Goal: Information Seeking & Learning: Check status

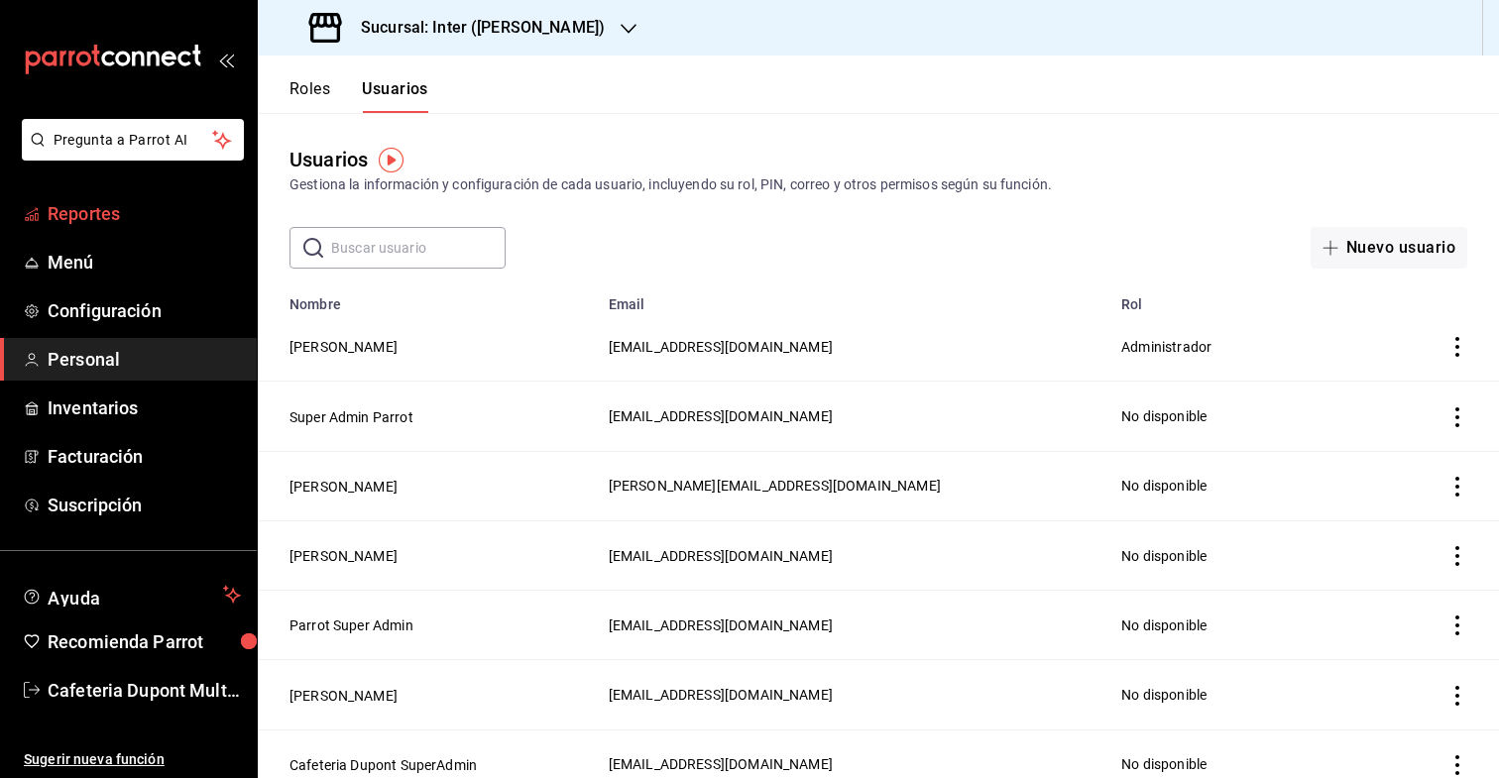
click at [93, 223] on span "Reportes" at bounding box center [144, 213] width 193 height 27
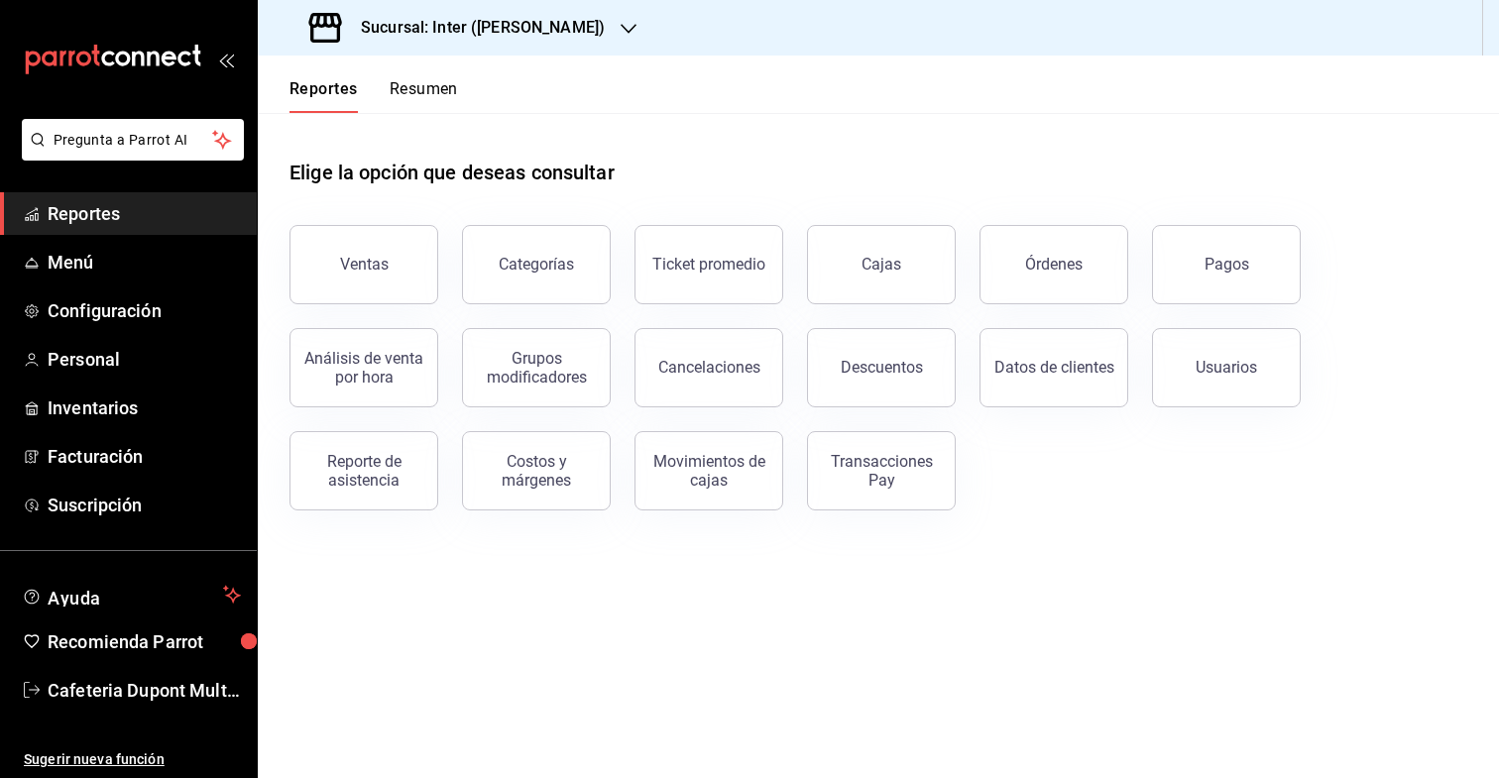
click at [416, 88] on button "Resumen" at bounding box center [424, 96] width 68 height 34
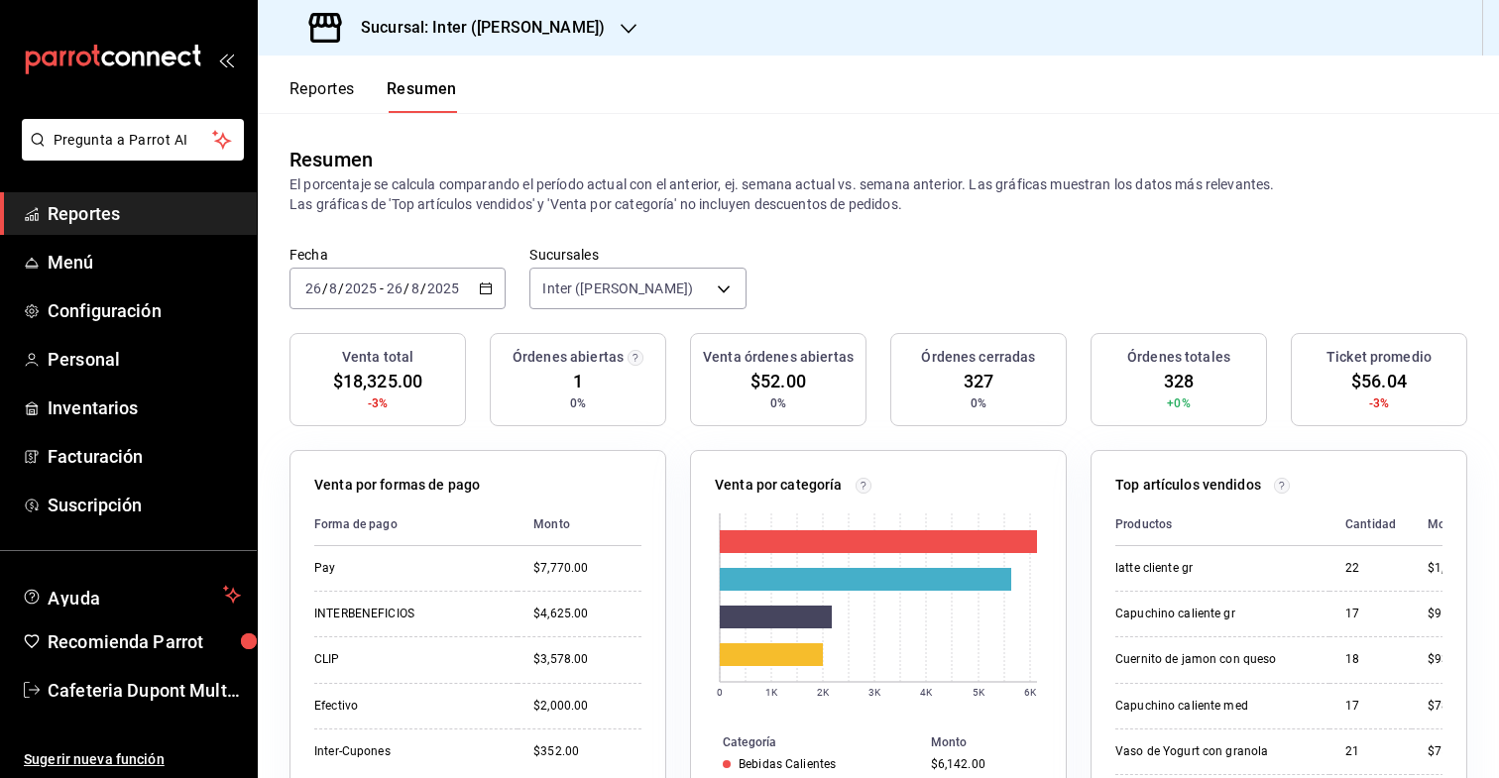
click at [384, 291] on div "[DATE] [DATE]" at bounding box center [422, 289] width 77 height 16
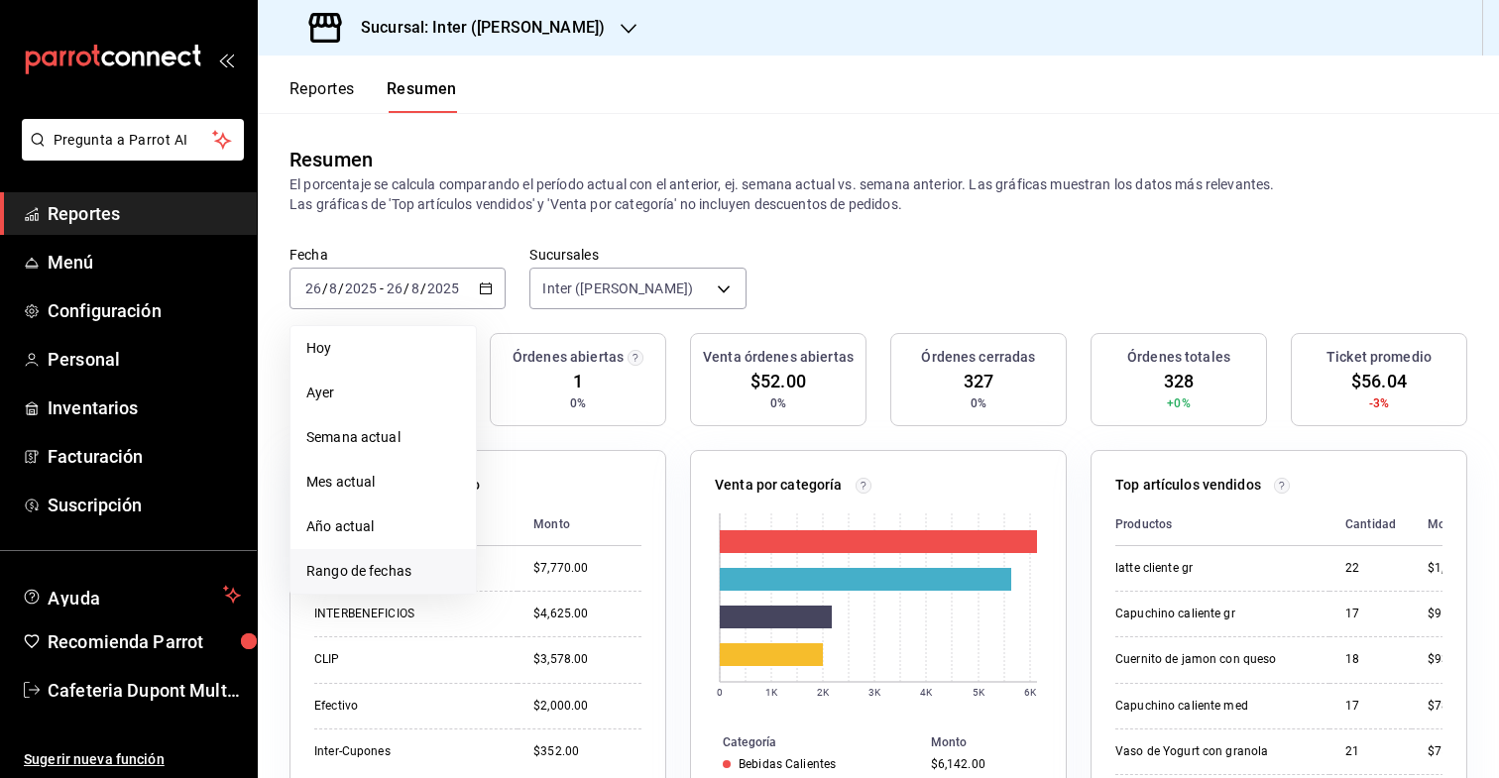
click at [387, 567] on span "Rango de fechas" at bounding box center [383, 571] width 154 height 21
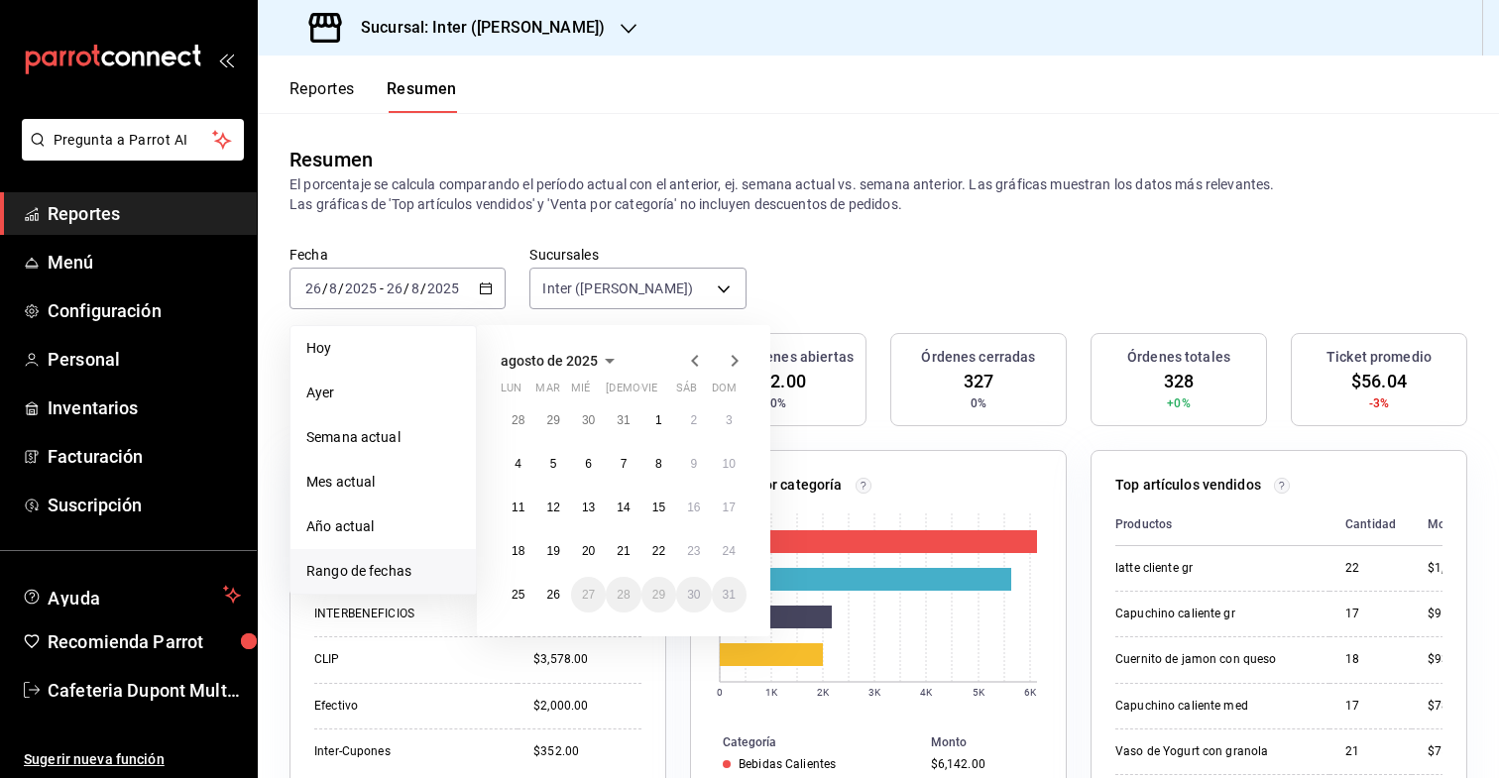
click at [704, 358] on icon "button" at bounding box center [695, 361] width 24 height 24
click at [557, 419] on button "1" at bounding box center [552, 428] width 35 height 36
click at [627, 600] on abbr "31" at bounding box center [623, 603] width 13 height 14
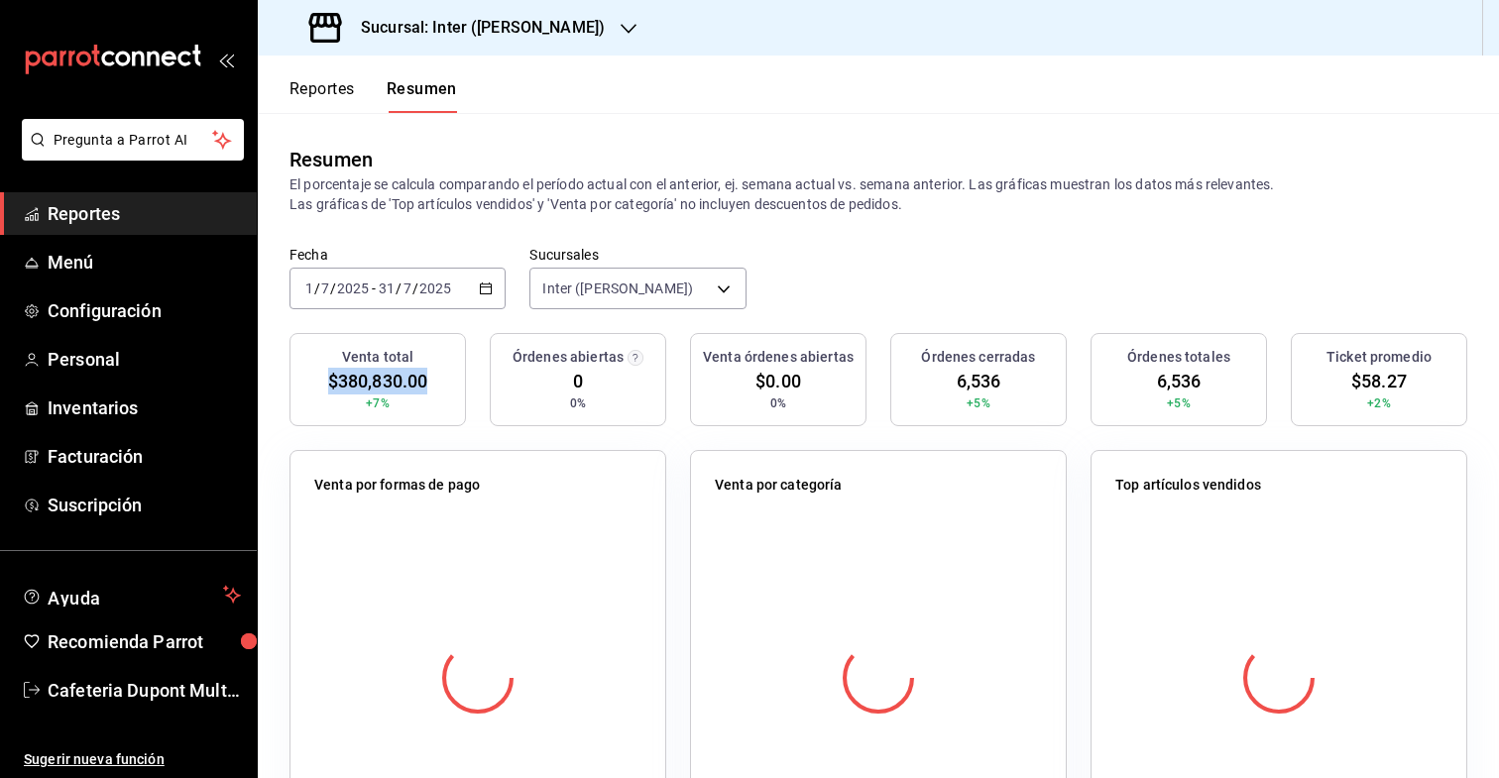
drag, startPoint x: 440, startPoint y: 383, endPoint x: 317, endPoint y: 381, distance: 122.9
click at [317, 381] on div "Venta total $380,830.00 +7%" at bounding box center [377, 379] width 176 height 93
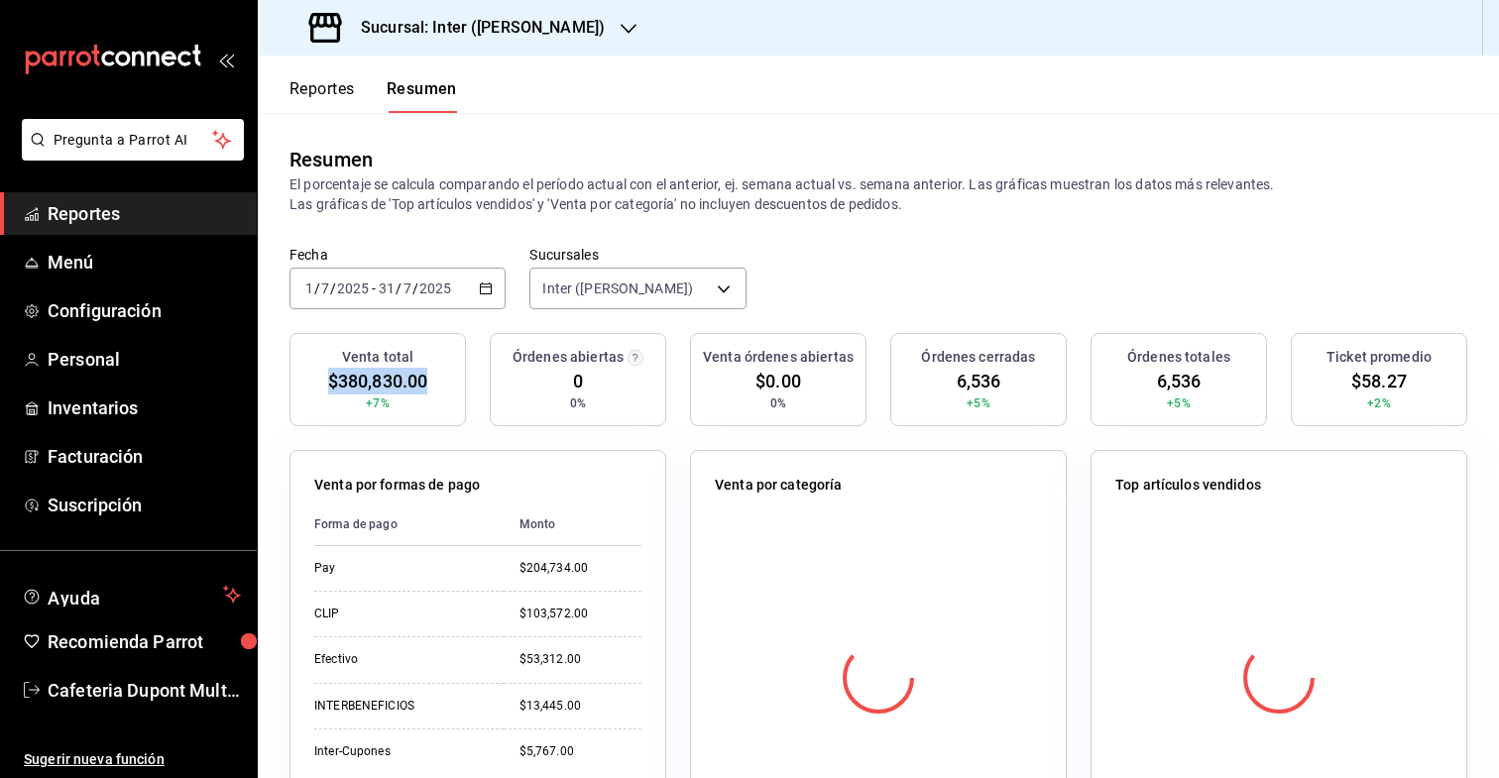
copy span "$380,830.00"
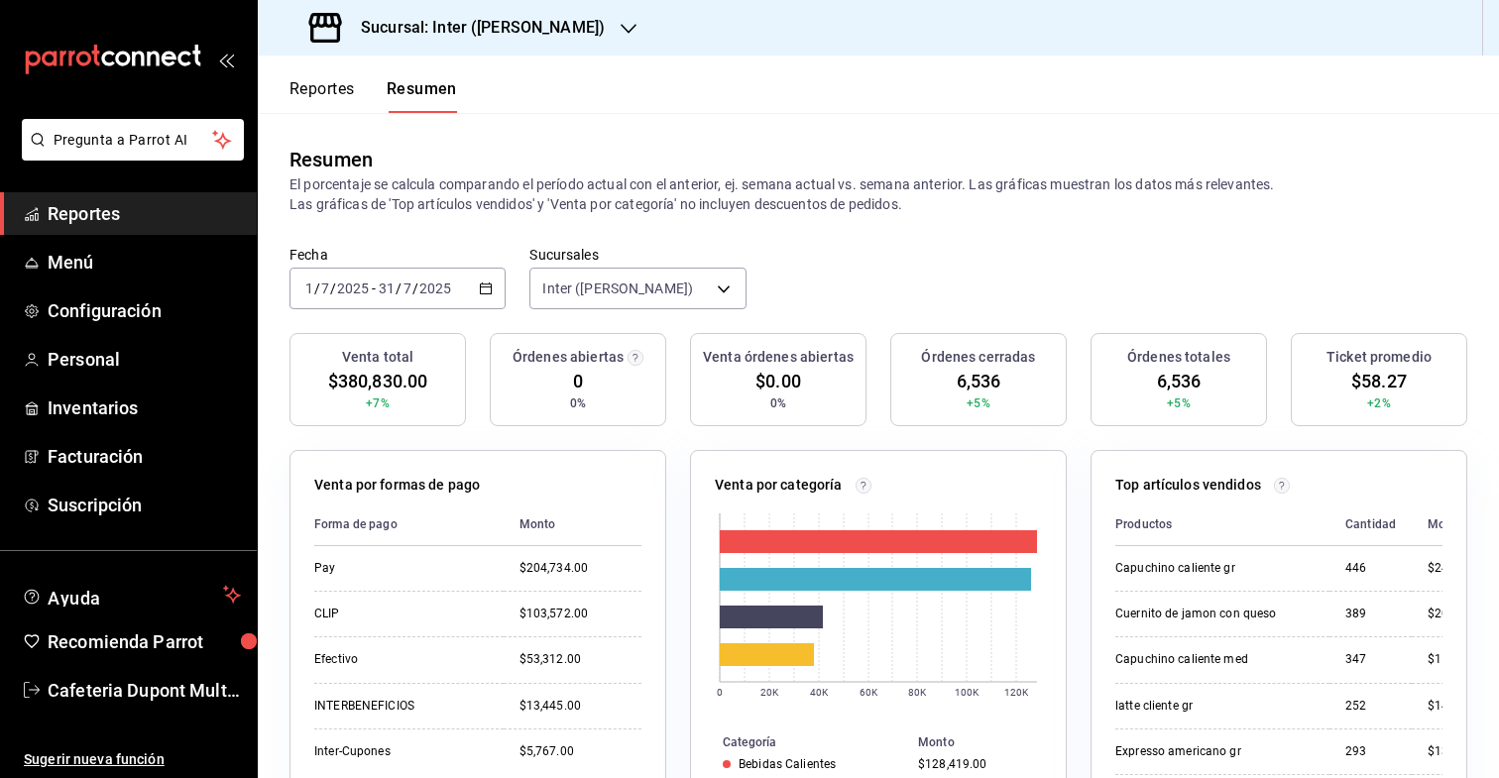
click at [357, 290] on input "2025" at bounding box center [353, 289] width 34 height 16
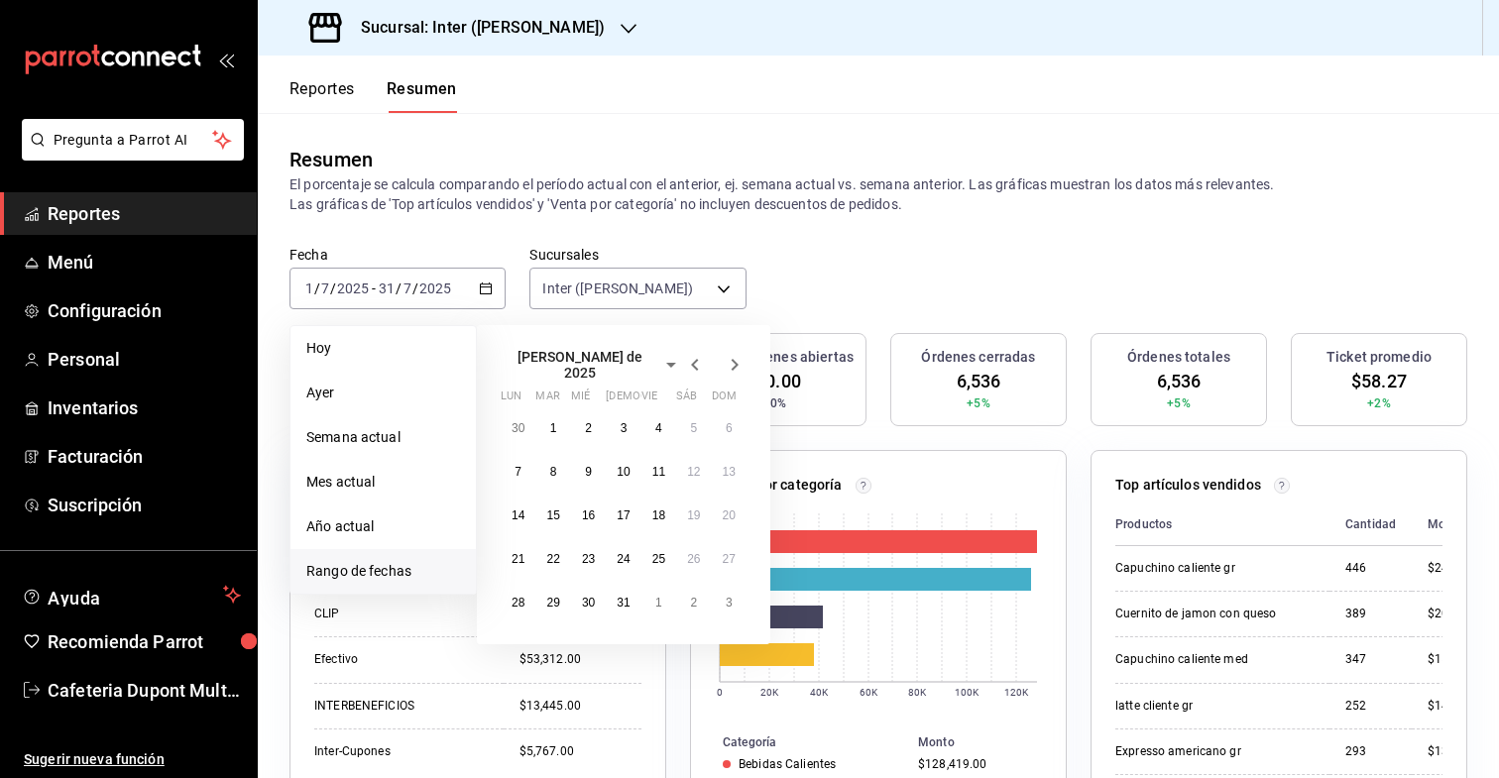
click at [451, 32] on h3 "Sucursal: Inter ([PERSON_NAME])" at bounding box center [475, 28] width 260 height 24
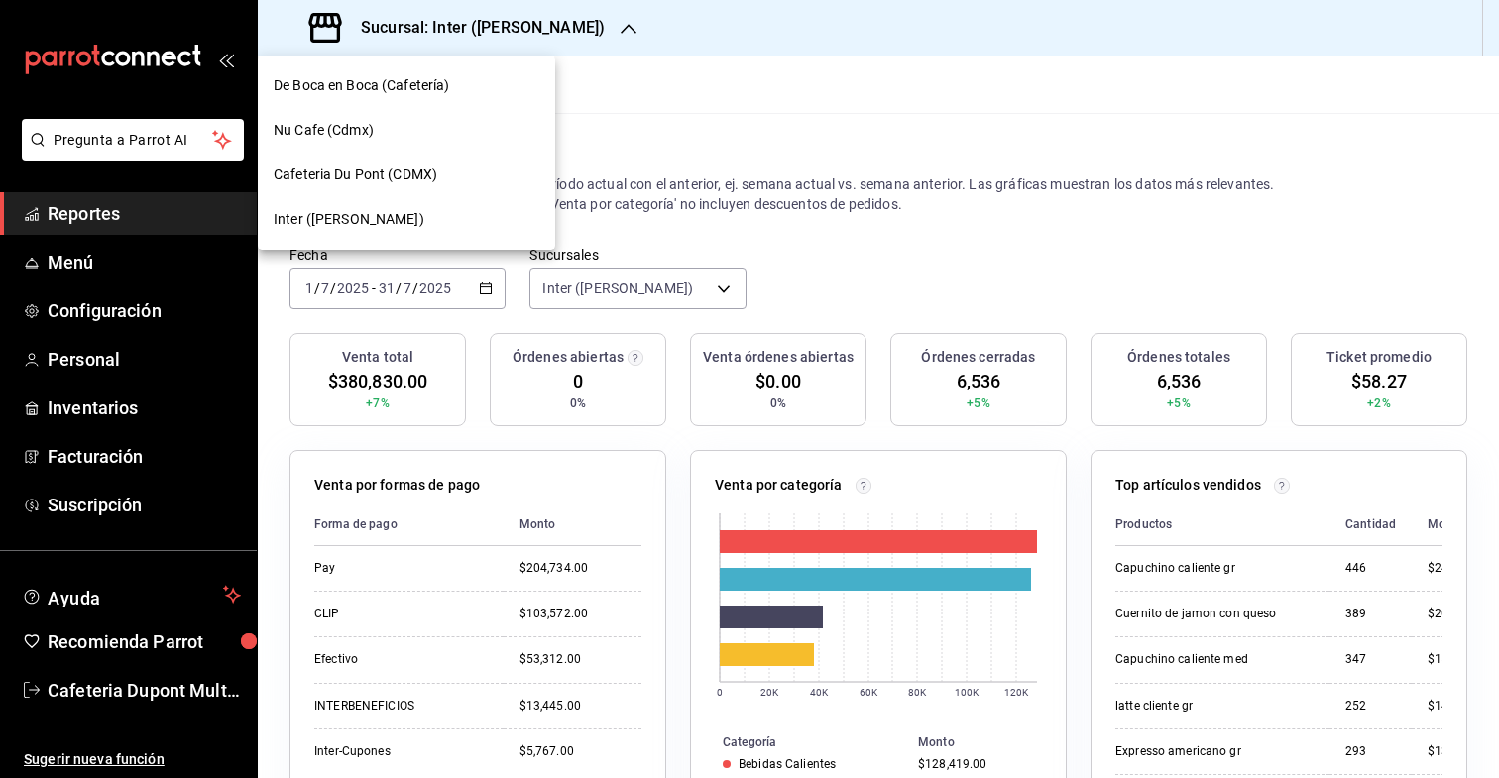
click at [414, 171] on span "Cafeteria Du Pont (CDMX)" at bounding box center [356, 175] width 164 height 21
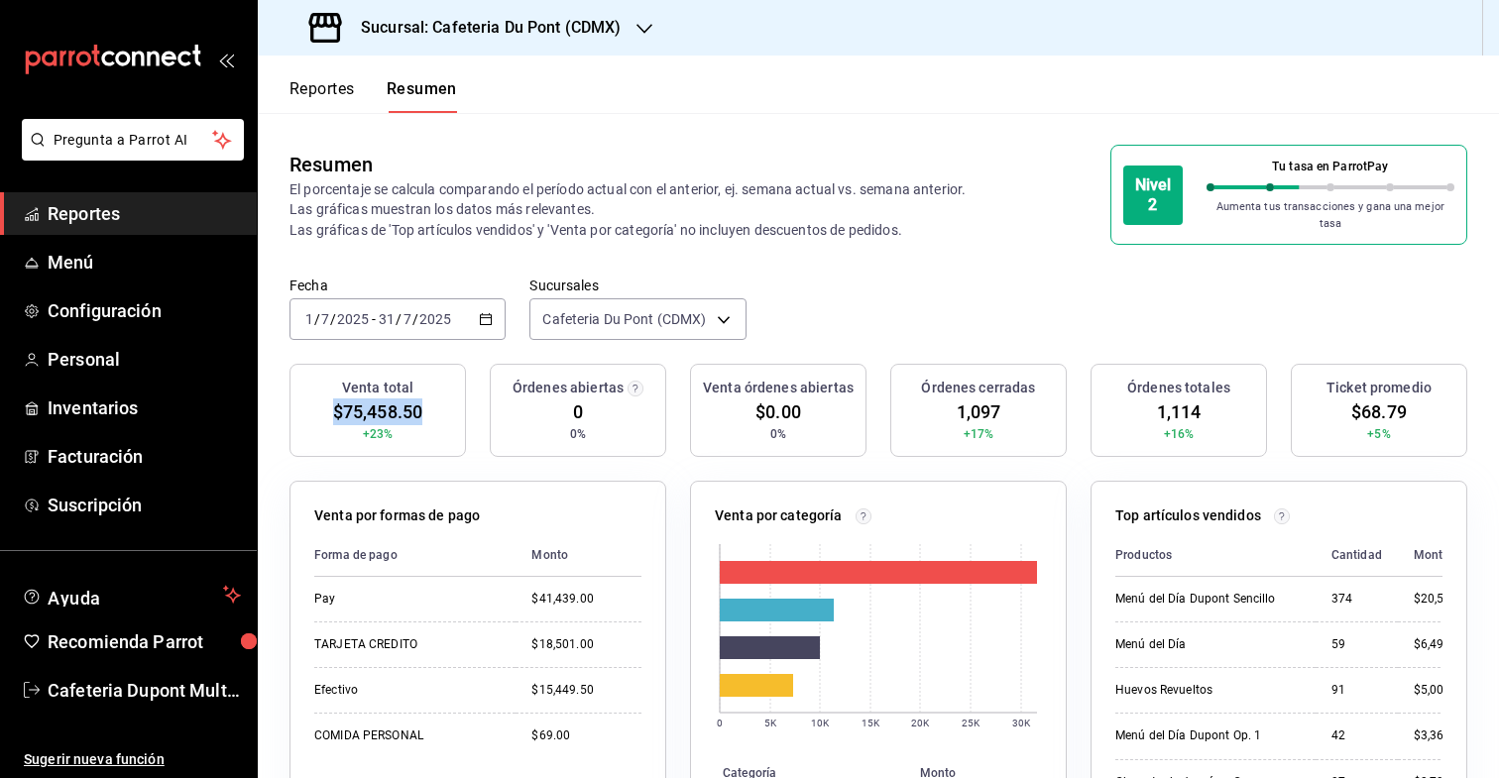
drag, startPoint x: 431, startPoint y: 397, endPoint x: 299, endPoint y: 398, distance: 131.8
click at [299, 398] on div "Venta total $75,458.50 +23%" at bounding box center [377, 410] width 176 height 93
copy div "$75,458.50"
click at [410, 298] on div "[DATE] [DATE] - [DATE] [DATE]" at bounding box center [397, 319] width 216 height 42
click at [566, 28] on h3 "Sucursal: Cafeteria Du Pont (CDMX)" at bounding box center [483, 28] width 276 height 24
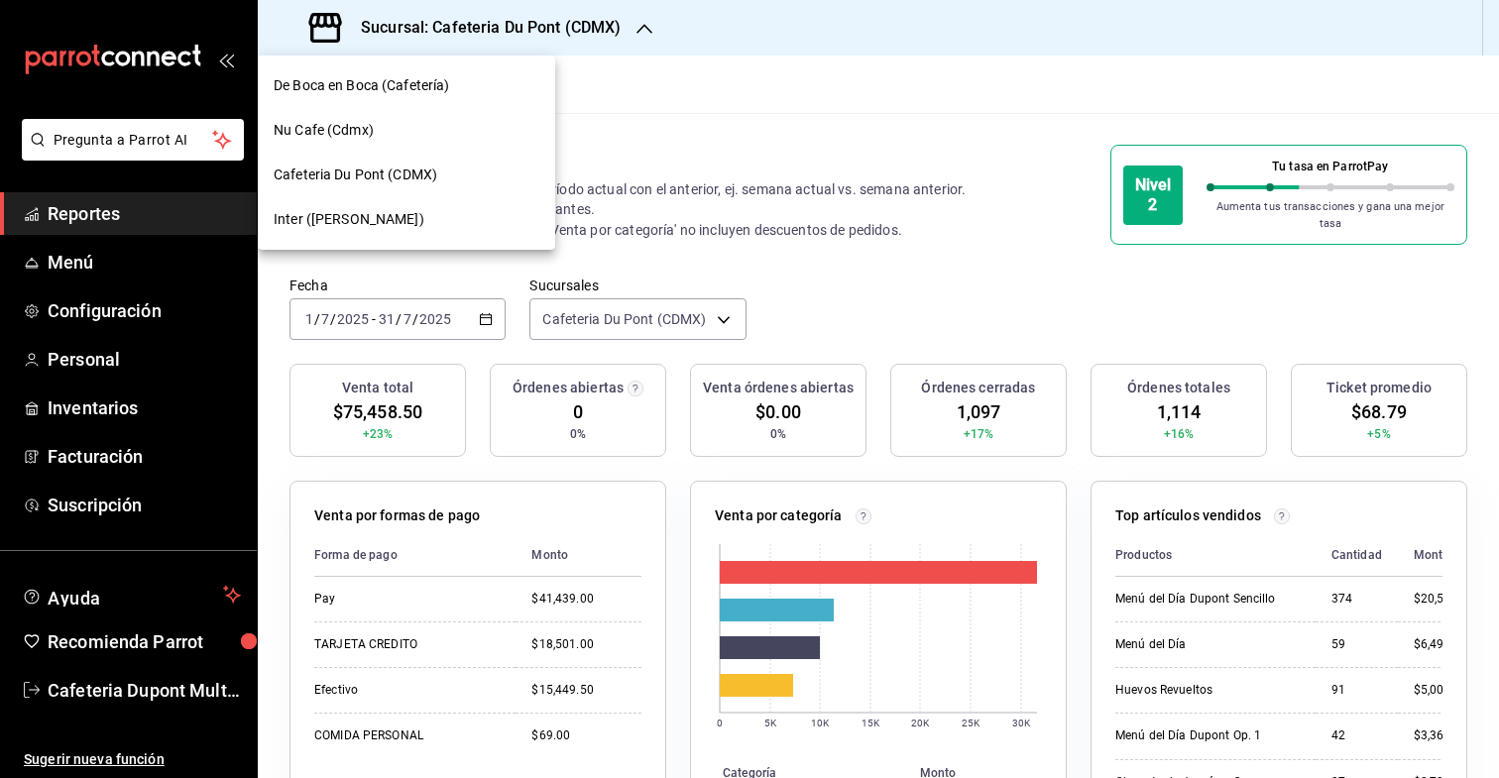
click at [394, 140] on div "Nu Cafe (Cdmx)" at bounding box center [407, 130] width 266 height 21
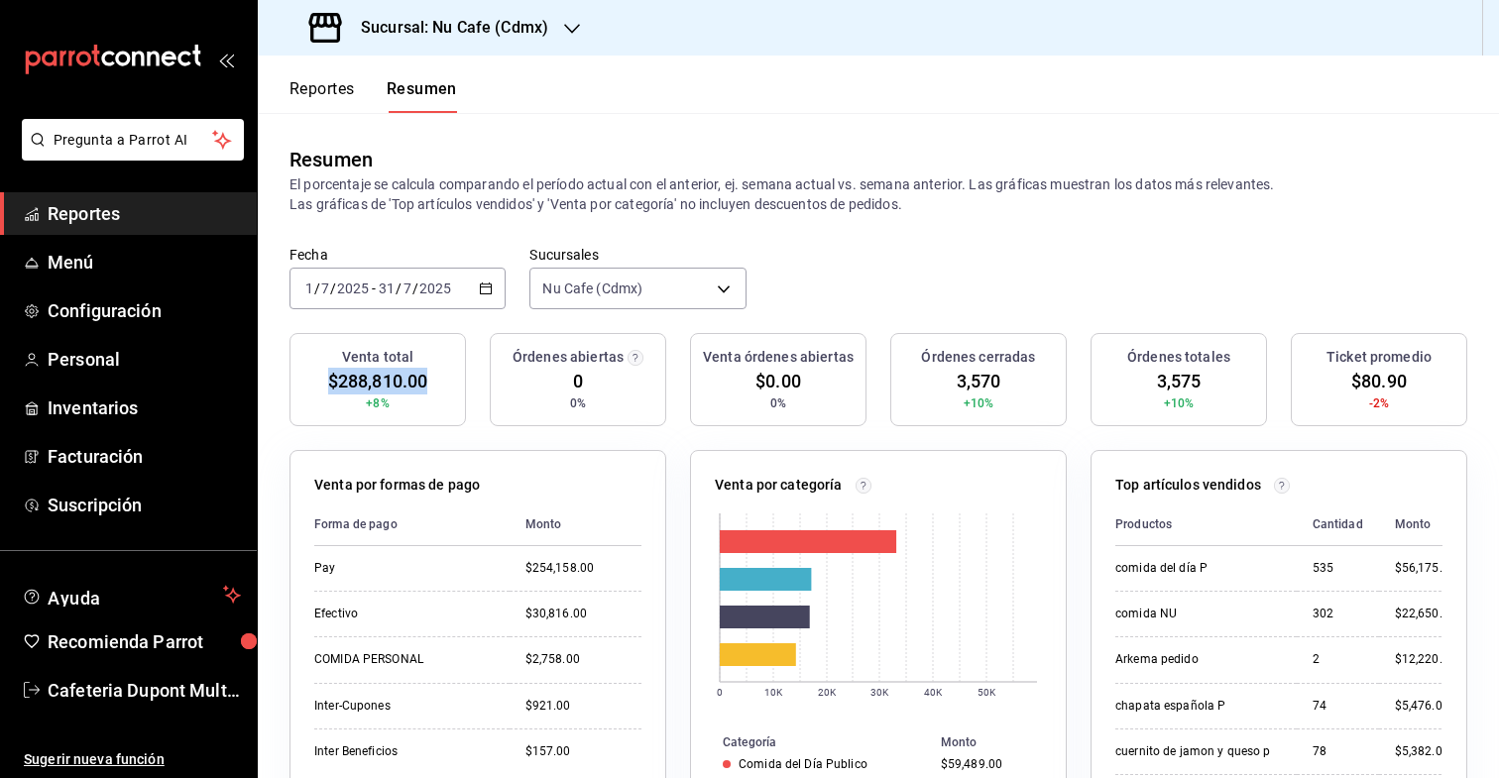
drag, startPoint x: 432, startPoint y: 374, endPoint x: 318, endPoint y: 374, distance: 114.0
click at [318, 374] on div "Venta total $288,810.00 +8%" at bounding box center [377, 379] width 176 height 93
copy div "$288,810.00"
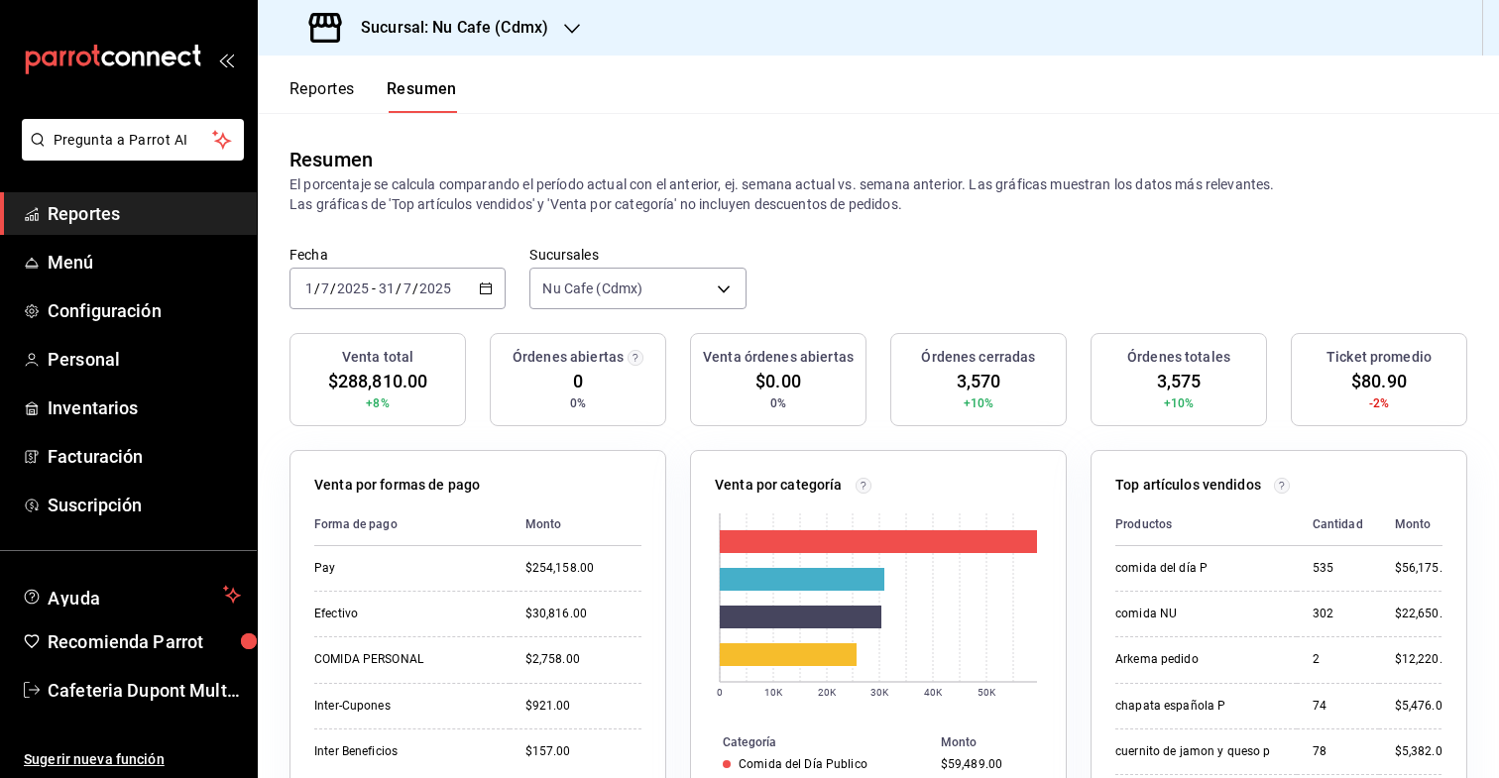
click at [511, 23] on h3 "Sucursal: Nu Cafe (Cdmx)" at bounding box center [446, 28] width 203 height 24
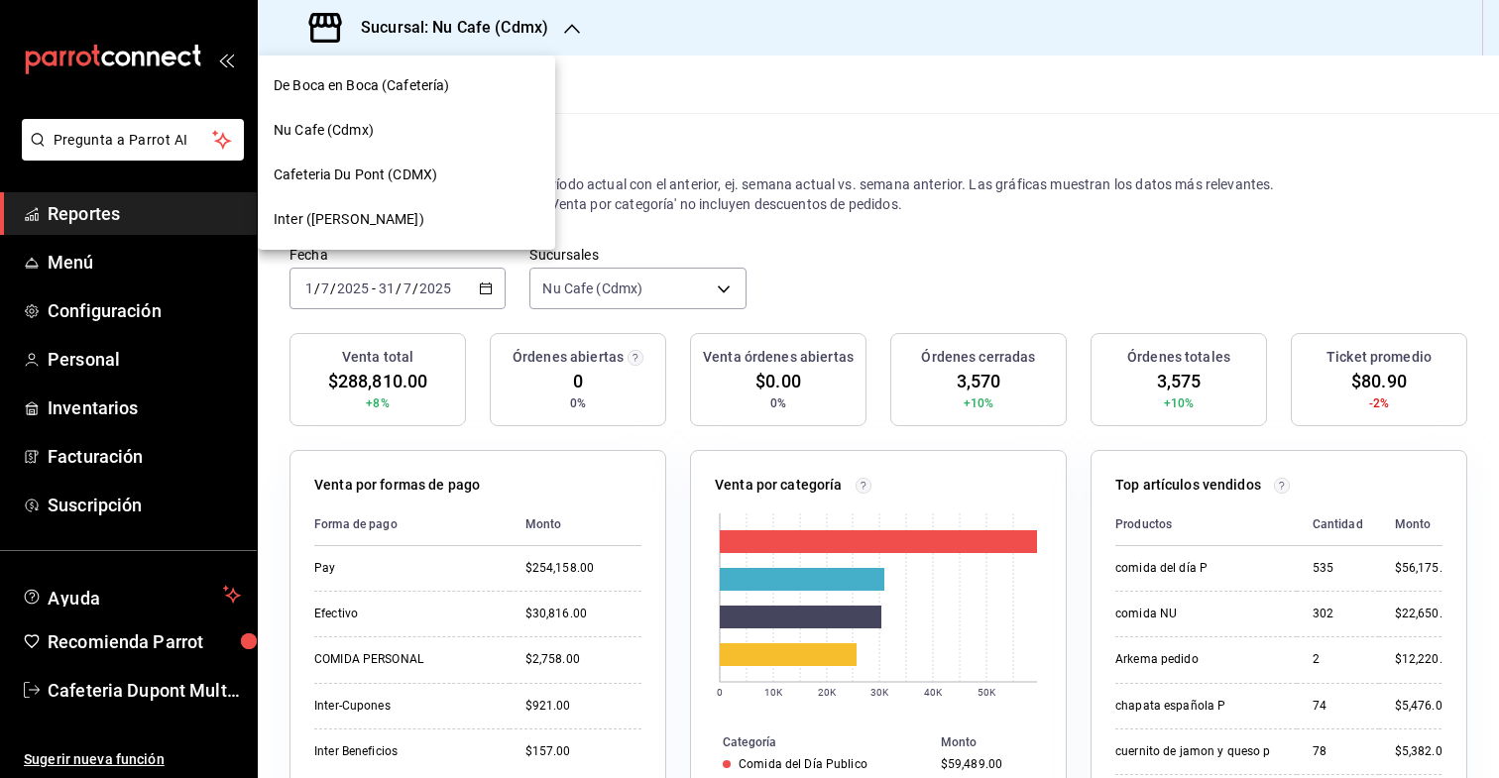
click at [431, 89] on span "De Boca en Boca (Cafetería)" at bounding box center [362, 85] width 176 height 21
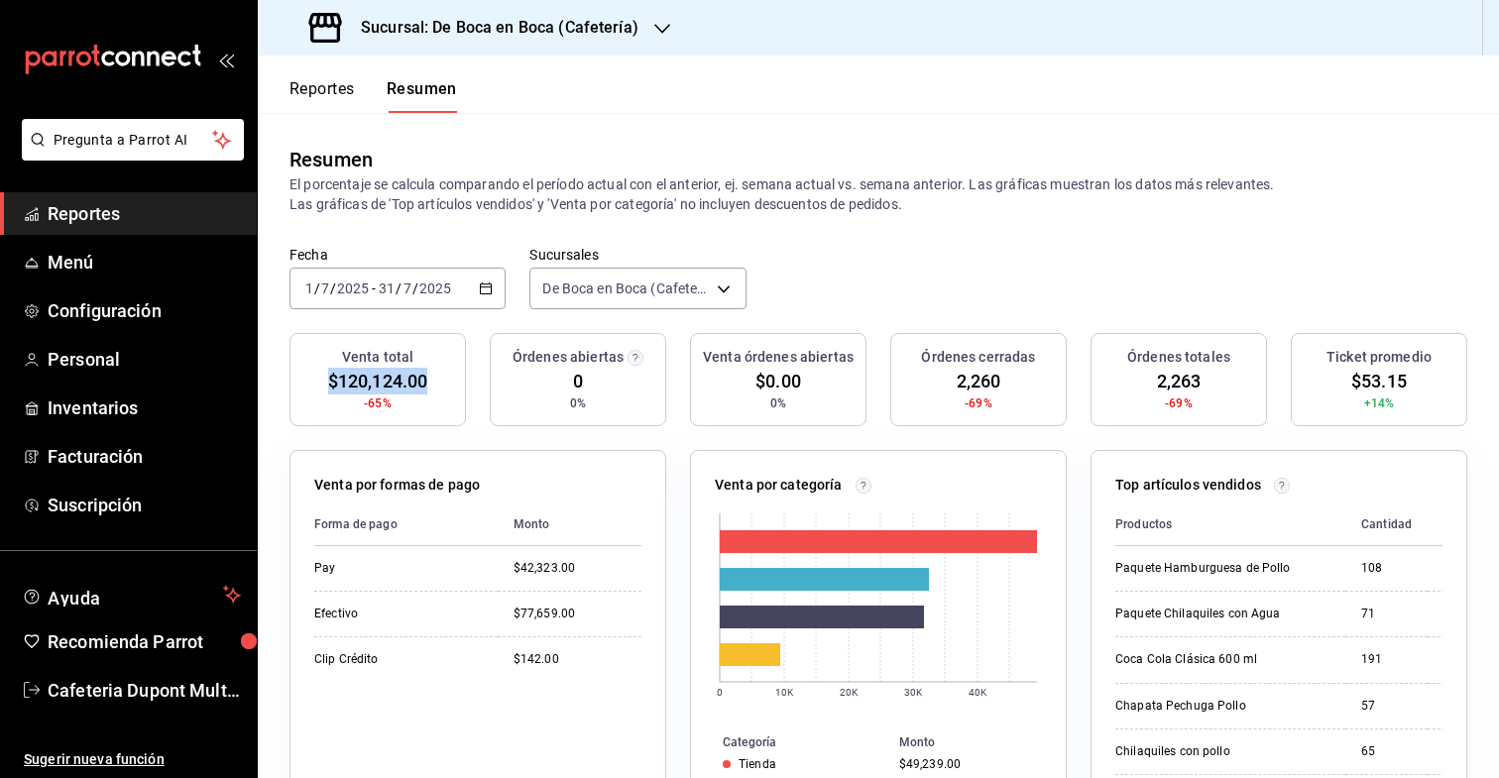
drag, startPoint x: 433, startPoint y: 383, endPoint x: 321, endPoint y: 384, distance: 112.0
click at [321, 384] on div "Venta total $120,124.00 -65%" at bounding box center [377, 379] width 176 height 93
copy span "$120,124.00"
